Goal: Task Accomplishment & Management: Manage account settings

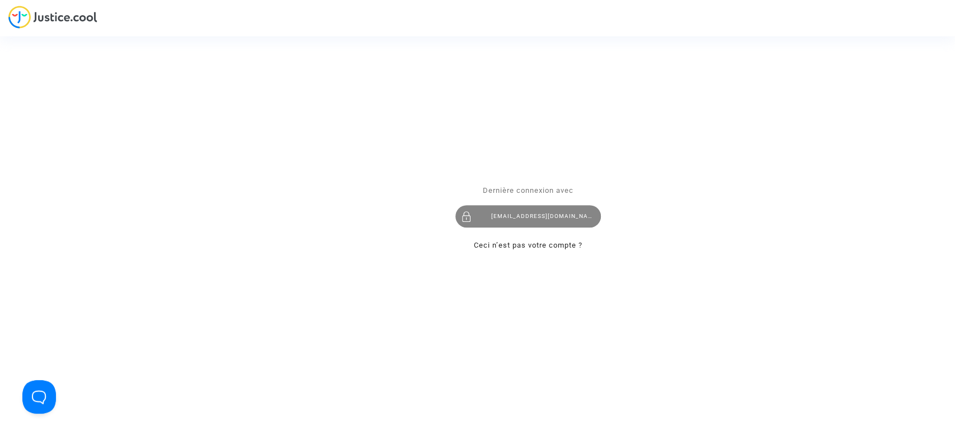
click at [554, 209] on div "[EMAIL_ADDRESS][DOMAIN_NAME]" at bounding box center [527, 217] width 145 height 22
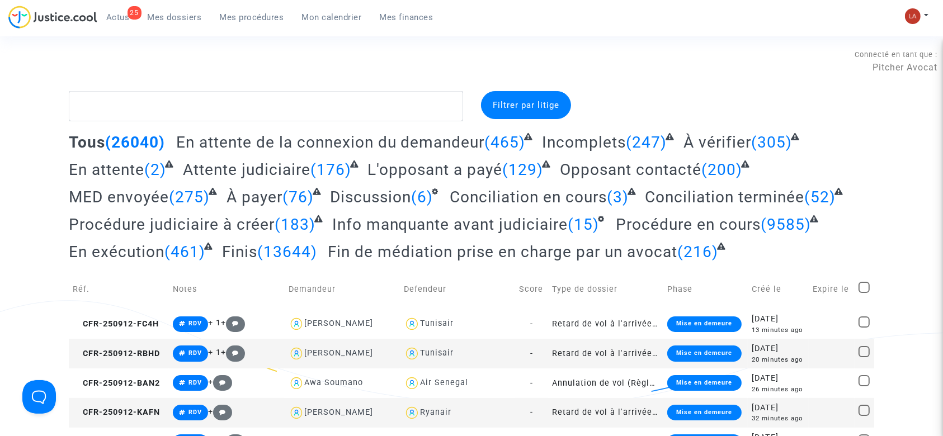
click at [129, 10] on div "25" at bounding box center [135, 12] width 14 height 13
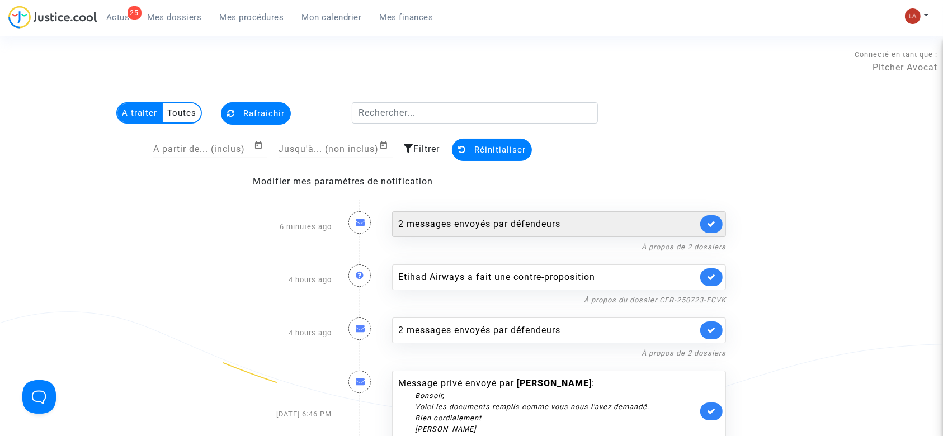
click at [622, 233] on div "2 messages envoyés par défendeurs" at bounding box center [559, 224] width 334 height 26
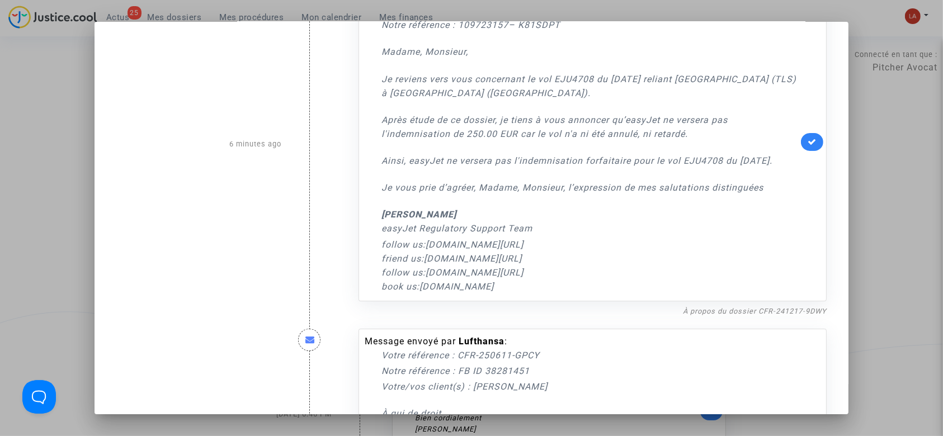
scroll to position [149, 0]
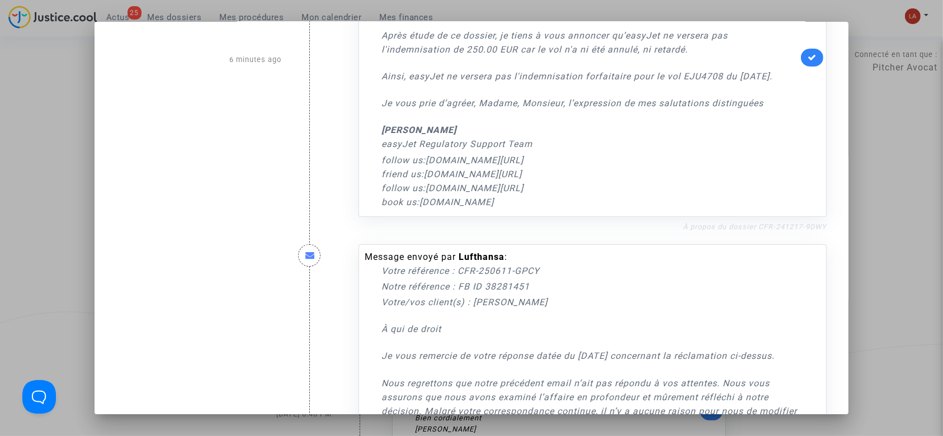
click at [736, 231] on link "À propos du dossier CFR-241217-9DWY" at bounding box center [755, 227] width 144 height 8
click at [58, 134] on div at bounding box center [471, 218] width 943 height 436
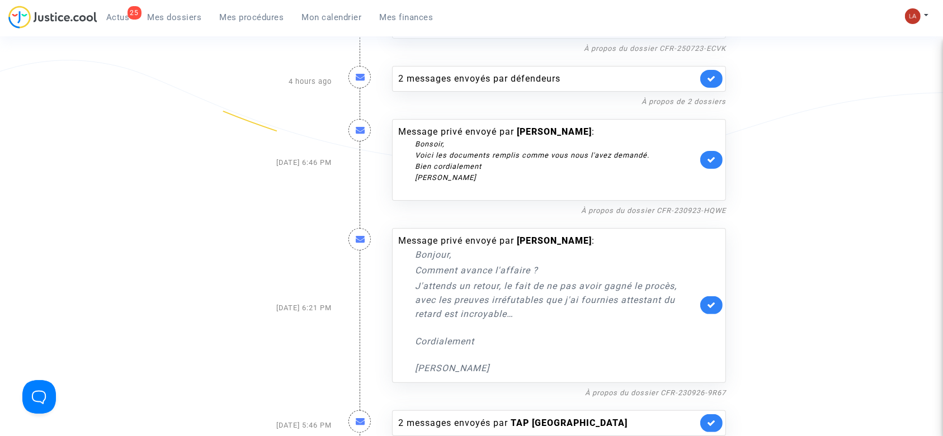
scroll to position [0, 0]
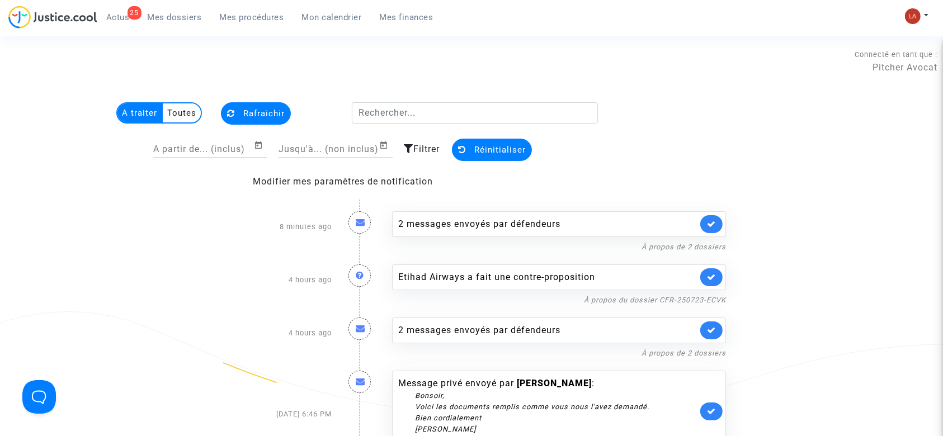
click at [180, 13] on span "Mes dossiers" at bounding box center [175, 17] width 54 height 10
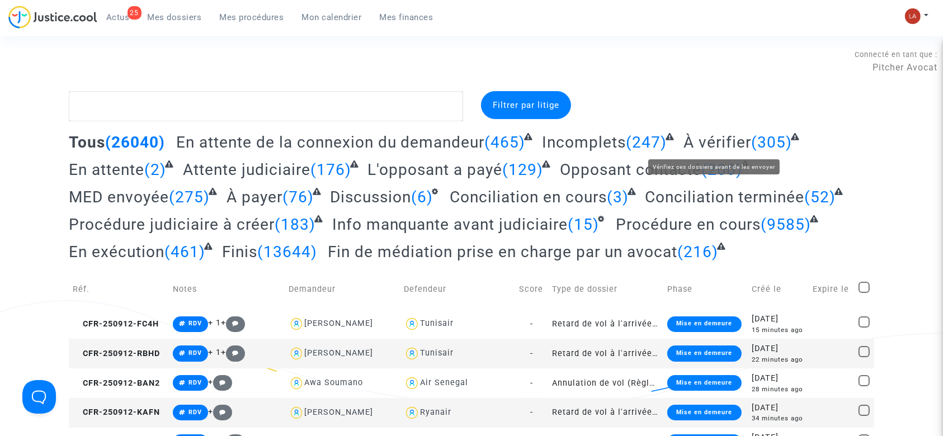
click at [713, 145] on span "À vérifier" at bounding box center [718, 142] width 68 height 18
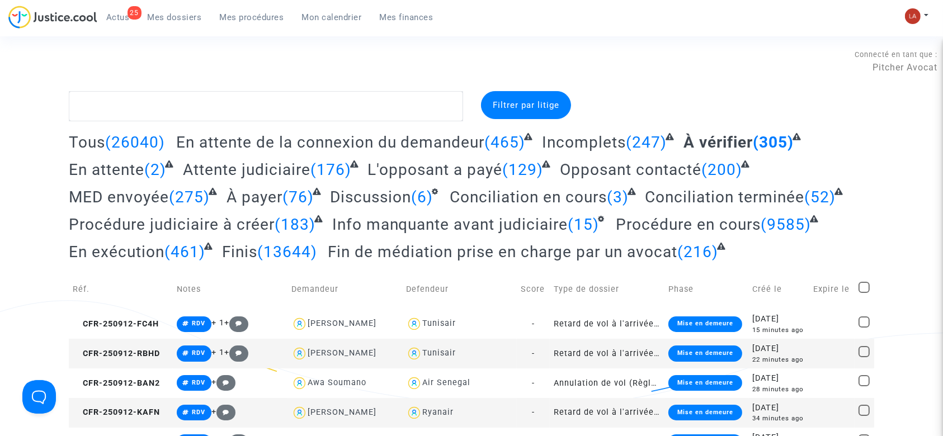
scroll to position [188, 0]
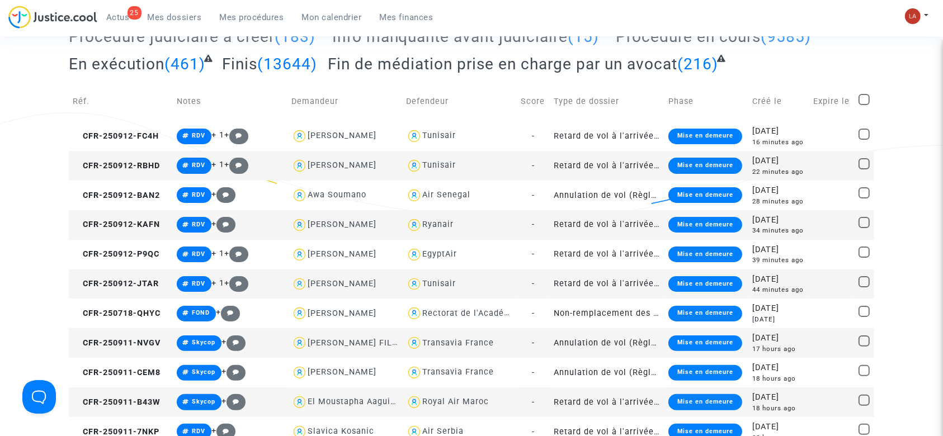
click at [106, 119] on td "Réf." at bounding box center [121, 102] width 104 height 40
click at [106, 130] on td "CFR-250912-FC4H" at bounding box center [121, 136] width 104 height 30
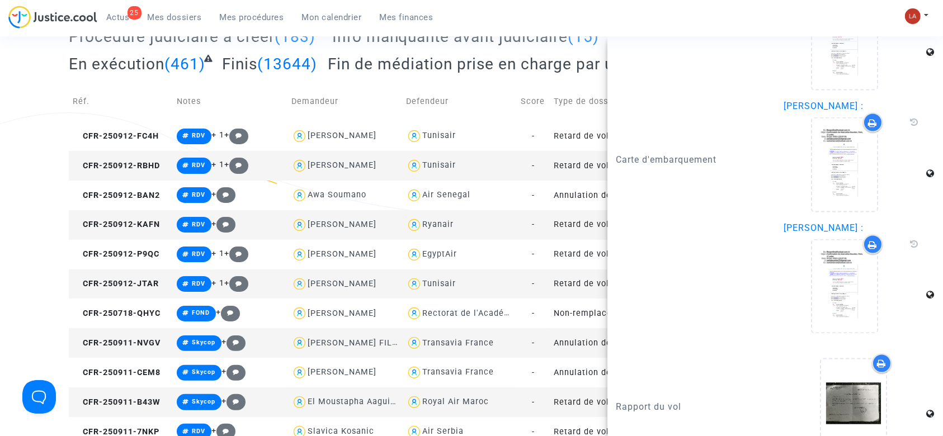
scroll to position [1871, 0]
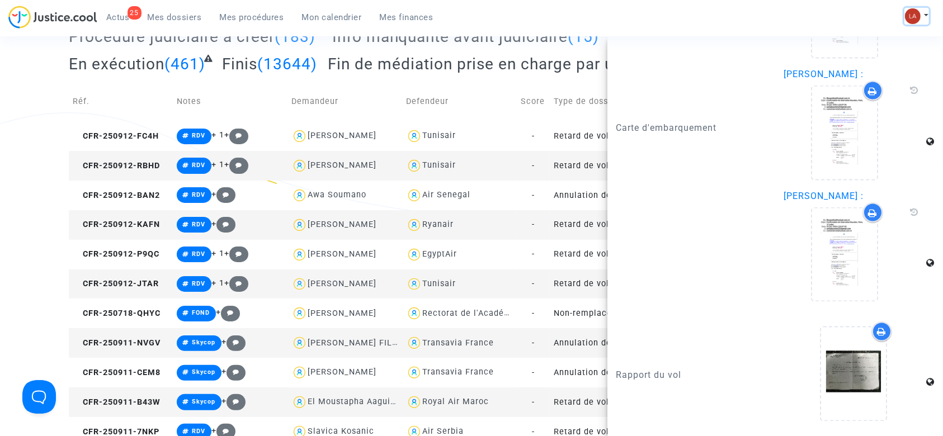
click at [923, 17] on button at bounding box center [917, 16] width 25 height 17
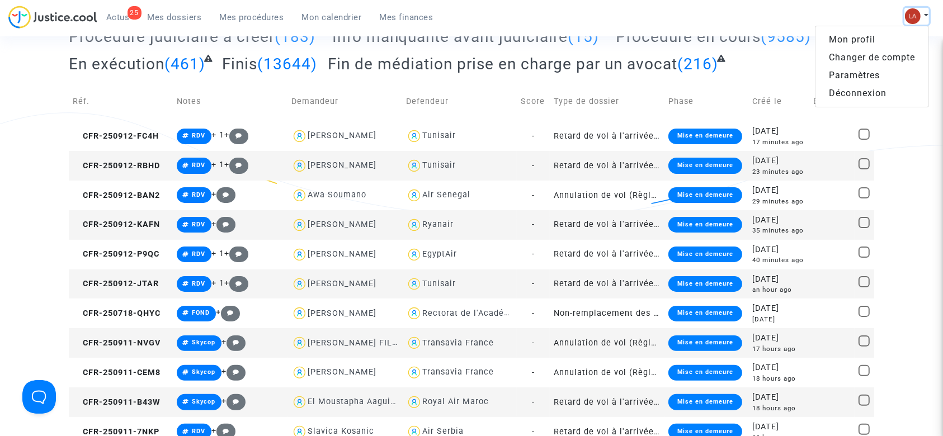
scroll to position [0, 0]
drag, startPoint x: 873, startPoint y: 56, endPoint x: 812, endPoint y: 68, distance: 61.5
click at [873, 56] on link "Changer de compte" at bounding box center [872, 58] width 113 height 18
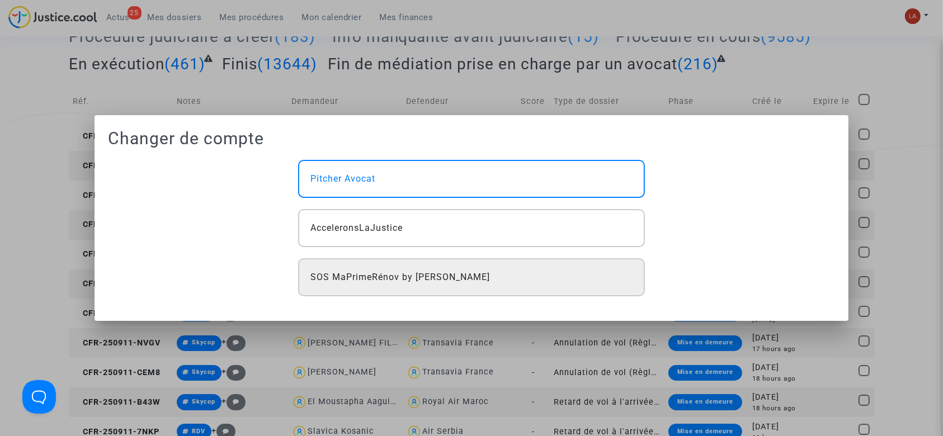
click at [400, 264] on div "SOS MaPrimeRénov by [PERSON_NAME]" at bounding box center [471, 277] width 347 height 38
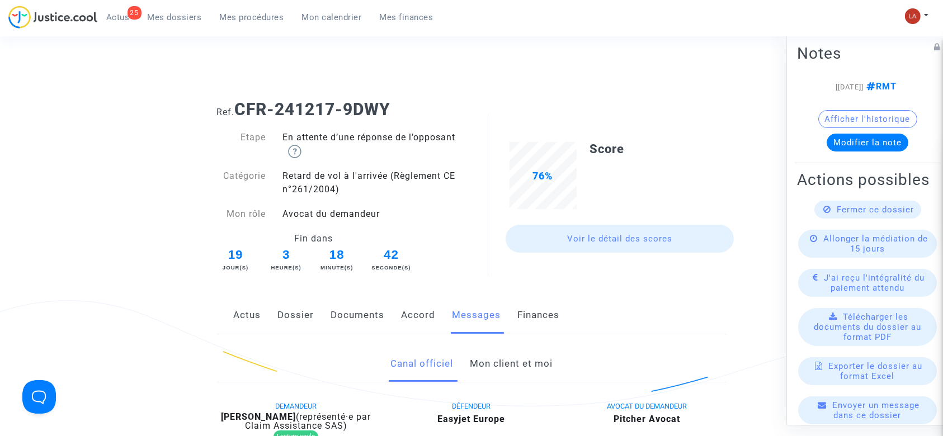
click at [354, 320] on link "Documents" at bounding box center [358, 315] width 54 height 37
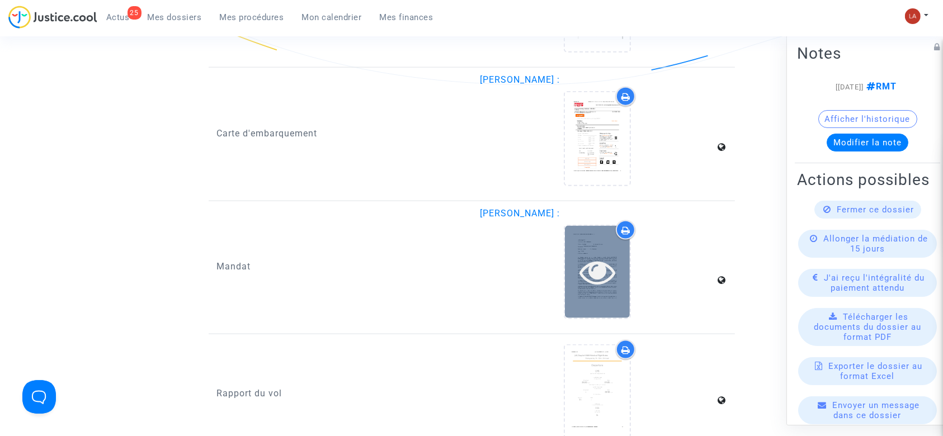
scroll to position [1343, 0]
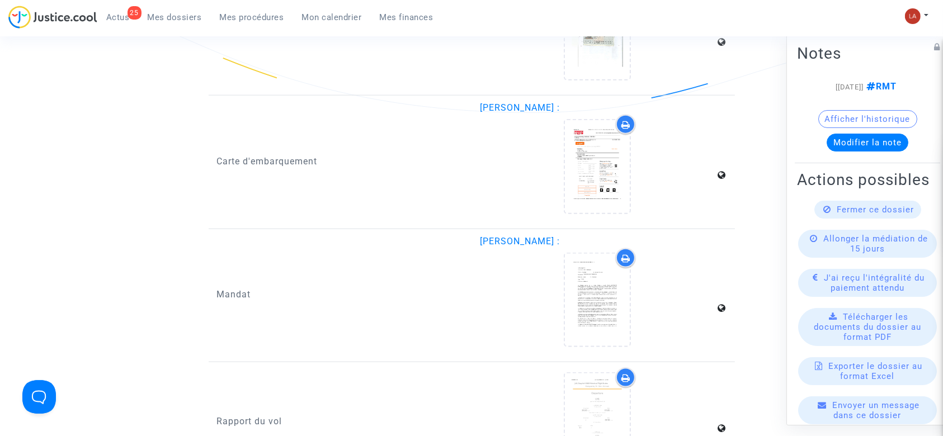
click at [595, 368] on upload-item at bounding box center [597, 422] width 76 height 108
click at [596, 384] on div at bounding box center [597, 420] width 65 height 92
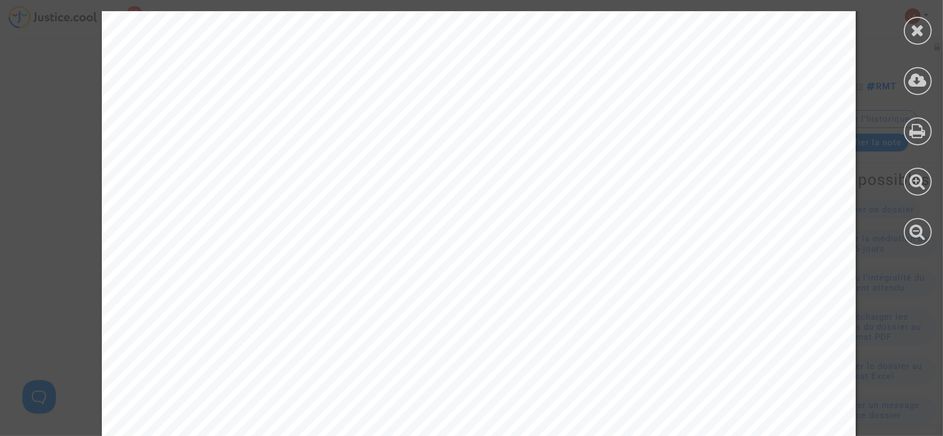
scroll to position [0, 0]
click at [911, 29] on icon at bounding box center [918, 30] width 14 height 17
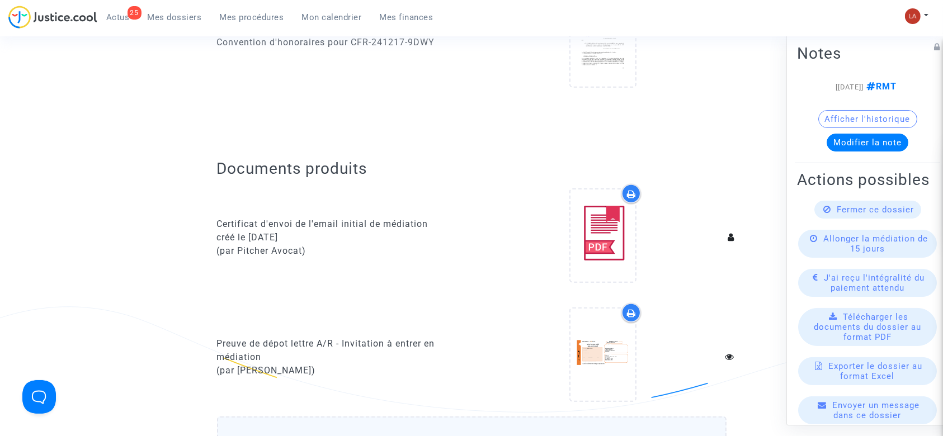
scroll to position [298, 0]
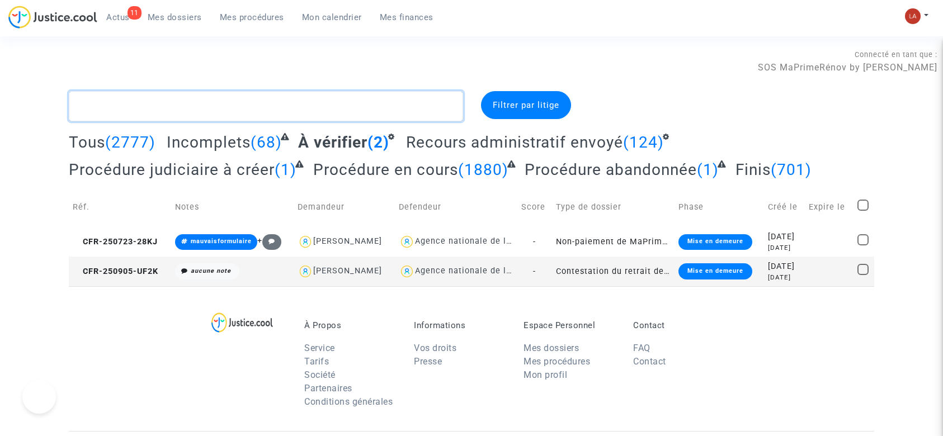
click at [208, 114] on textarea at bounding box center [266, 106] width 394 height 30
paste textarea "UF2K"
type textarea "UF2K"
